Goal: Task Accomplishment & Management: Manage account settings

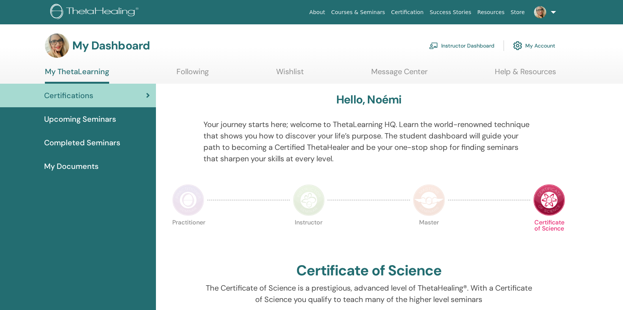
click at [540, 45] on link "My Account" at bounding box center [534, 45] width 42 height 17
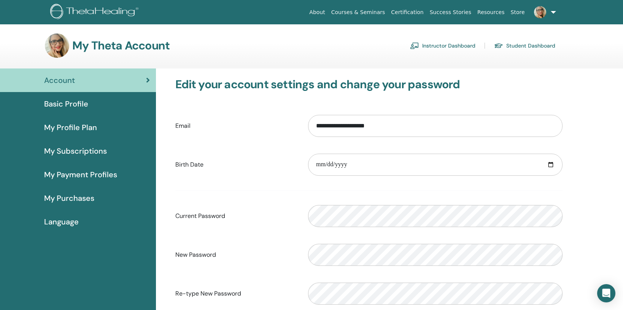
click at [81, 196] on span "My Purchases" at bounding box center [69, 198] width 50 height 11
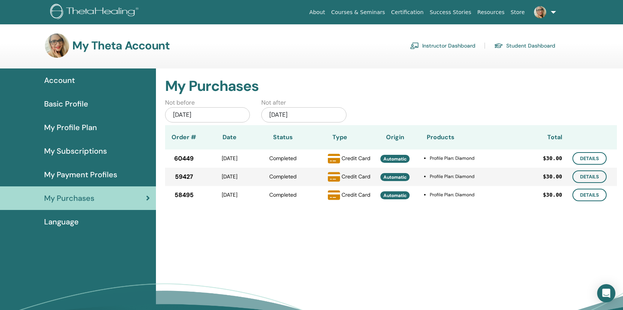
click at [215, 115] on div "May/13, 2025" at bounding box center [207, 114] width 85 height 15
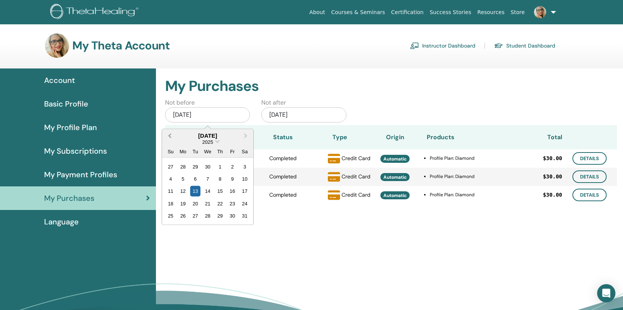
click at [170, 135] on span "Previous Month" at bounding box center [170, 136] width 0 height 8
click at [207, 168] on div "1" at bounding box center [207, 166] width 10 height 10
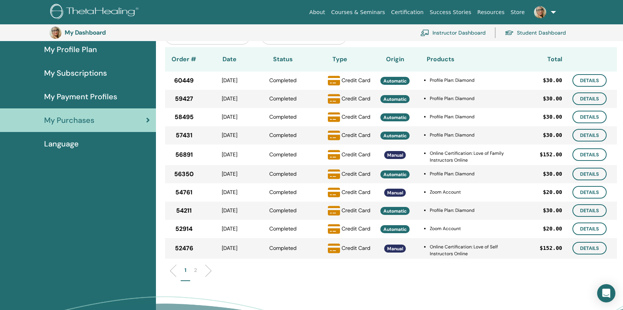
scroll to position [94, 0]
click at [198, 271] on li "2" at bounding box center [195, 274] width 11 height 15
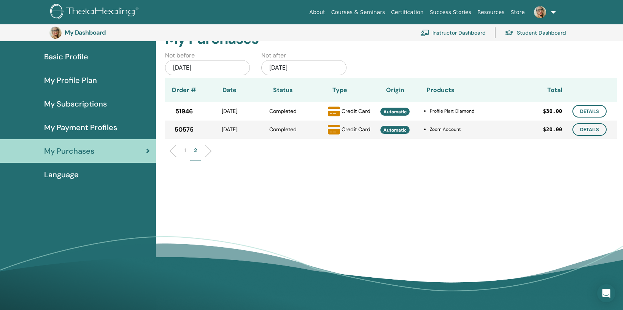
scroll to position [64, 0]
click at [588, 131] on link "Details" at bounding box center [590, 130] width 34 height 13
click at [596, 111] on link "Details" at bounding box center [590, 111] width 34 height 13
click at [183, 151] on li "1" at bounding box center [186, 154] width 10 height 15
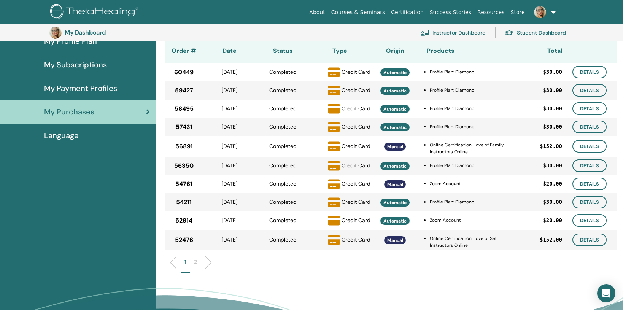
scroll to position [102, 0]
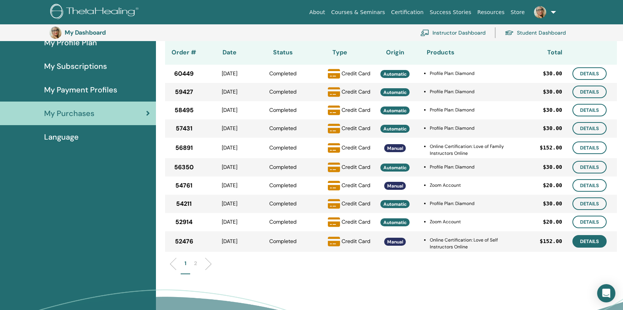
click at [592, 242] on link "Details" at bounding box center [590, 241] width 34 height 13
click at [589, 221] on link "Details" at bounding box center [590, 222] width 34 height 13
click at [590, 204] on link "Details" at bounding box center [590, 203] width 34 height 13
click at [589, 182] on link "Details" at bounding box center [590, 185] width 34 height 13
click at [596, 168] on link "Details" at bounding box center [590, 167] width 34 height 13
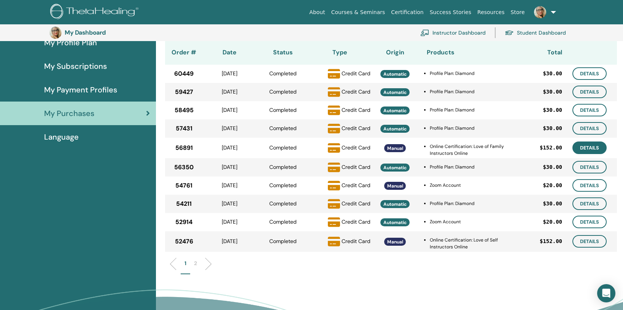
click at [587, 146] on link "Details" at bounding box center [590, 148] width 34 height 13
click at [588, 129] on link "Details" at bounding box center [590, 128] width 34 height 13
click at [594, 108] on link "Details" at bounding box center [590, 110] width 34 height 13
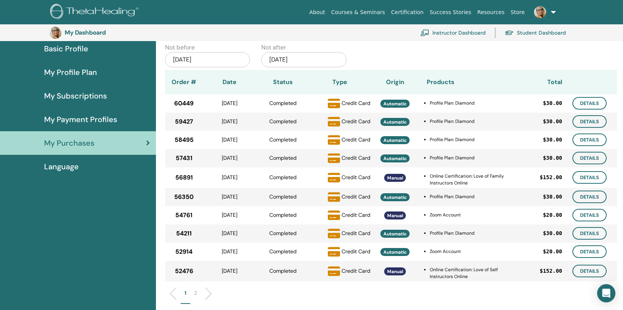
scroll to position [71, 0]
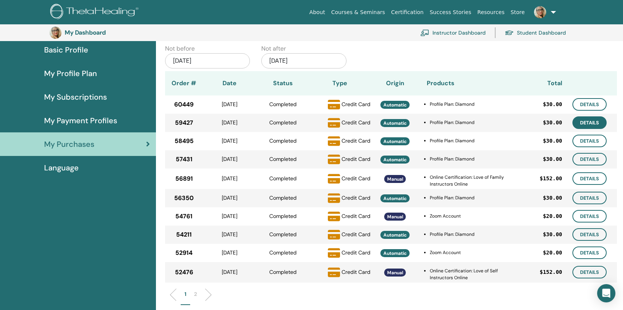
click at [586, 123] on link "Details" at bounding box center [590, 122] width 34 height 13
click at [598, 102] on link "Details" at bounding box center [590, 104] width 34 height 13
click at [196, 294] on p "2" at bounding box center [195, 294] width 3 height 8
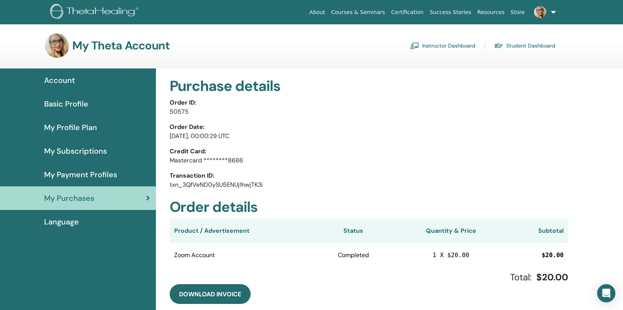
scroll to position [99, 0]
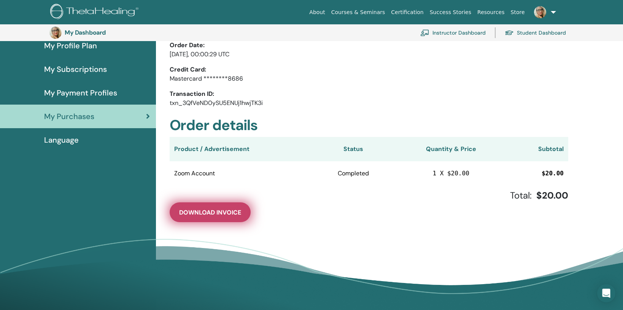
click at [220, 213] on span "Download Invoice" at bounding box center [210, 212] width 62 height 8
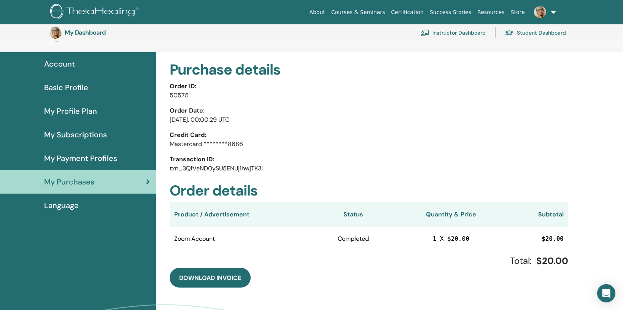
scroll to position [6, 0]
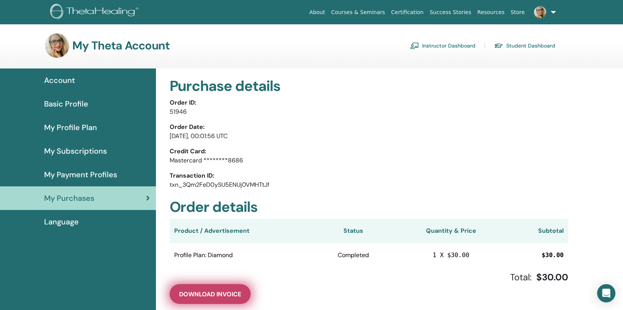
click at [226, 291] on span "Download Invoice" at bounding box center [210, 294] width 62 height 8
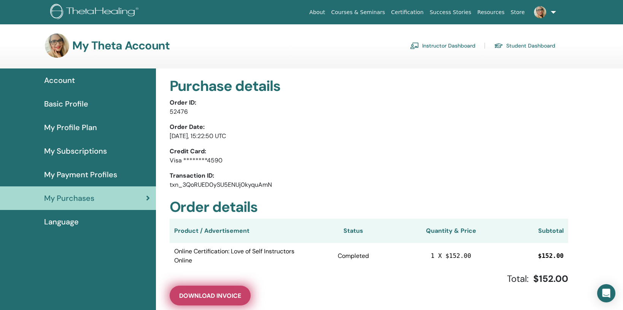
click at [230, 294] on span "Download Invoice" at bounding box center [210, 296] width 62 height 8
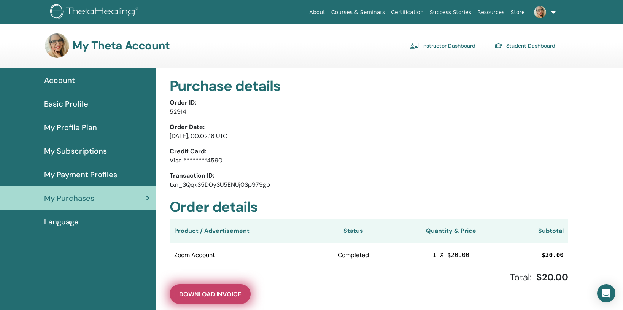
click at [222, 291] on span "Download Invoice" at bounding box center [210, 294] width 62 height 8
click at [232, 293] on span "Download Invoice" at bounding box center [210, 294] width 62 height 8
click at [206, 291] on span "Download Invoice" at bounding box center [210, 294] width 62 height 8
click at [220, 293] on span "Download Invoice" at bounding box center [210, 294] width 62 height 8
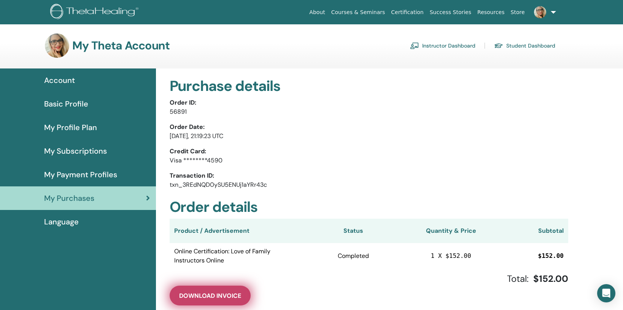
click at [231, 292] on span "Download Invoice" at bounding box center [210, 296] width 62 height 8
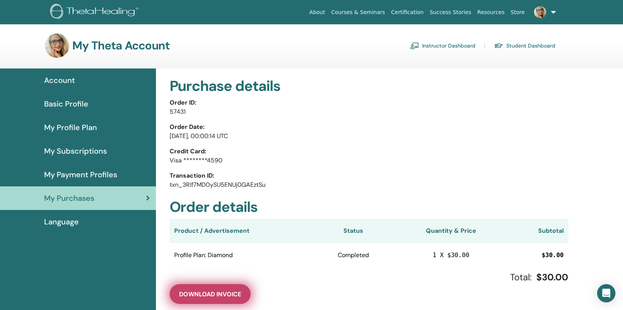
click at [206, 295] on span "Download Invoice" at bounding box center [210, 294] width 62 height 8
click at [227, 290] on span "Download Invoice" at bounding box center [210, 294] width 62 height 8
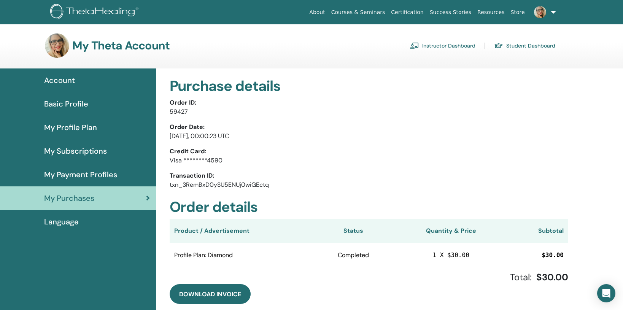
scroll to position [25, 0]
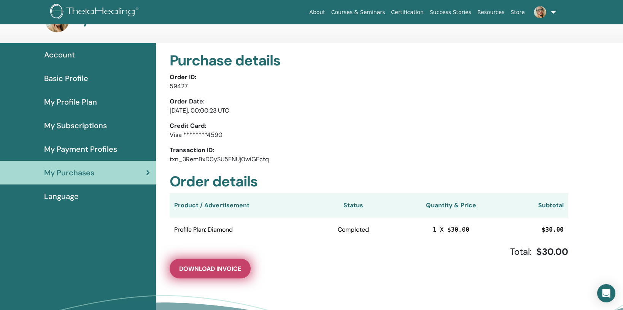
click at [220, 268] on span "Download Invoice" at bounding box center [210, 269] width 62 height 8
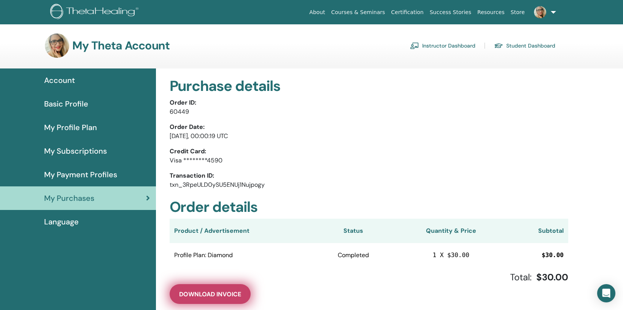
click at [202, 296] on span "Download Invoice" at bounding box center [210, 294] width 62 height 8
